Goal: Navigation & Orientation: Go to known website

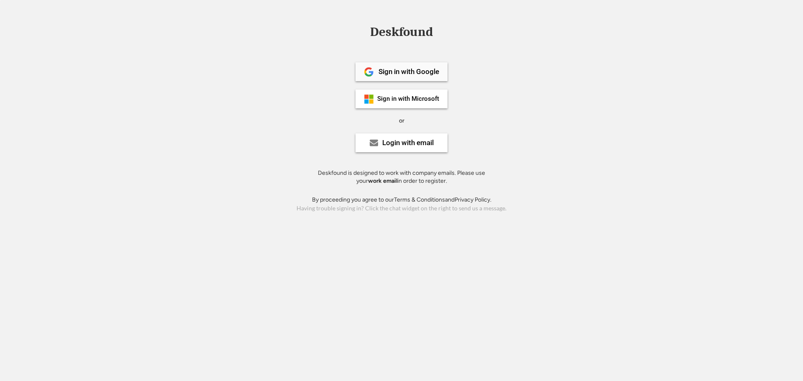
click at [406, 65] on div "Sign in with Google" at bounding box center [402, 71] width 92 height 19
click at [406, 73] on div "Sign in with Google" at bounding box center [409, 71] width 61 height 7
